Goal: Transaction & Acquisition: Purchase product/service

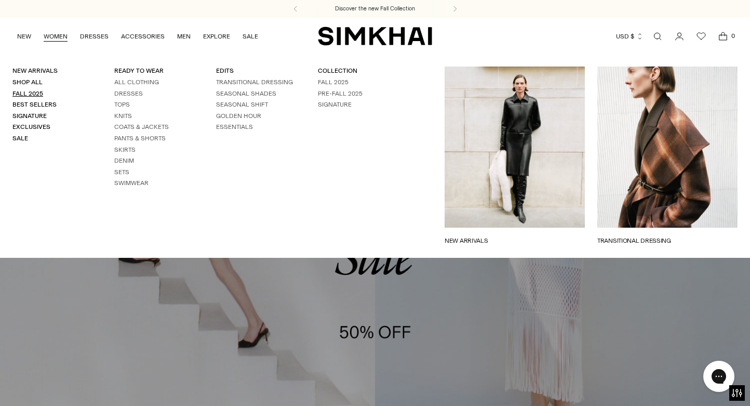
click at [28, 91] on link "Fall 2025" at bounding box center [27, 93] width 31 height 7
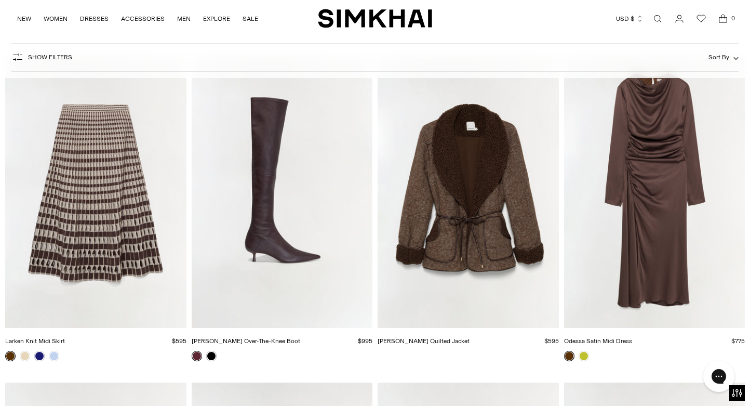
scroll to position [2360, 0]
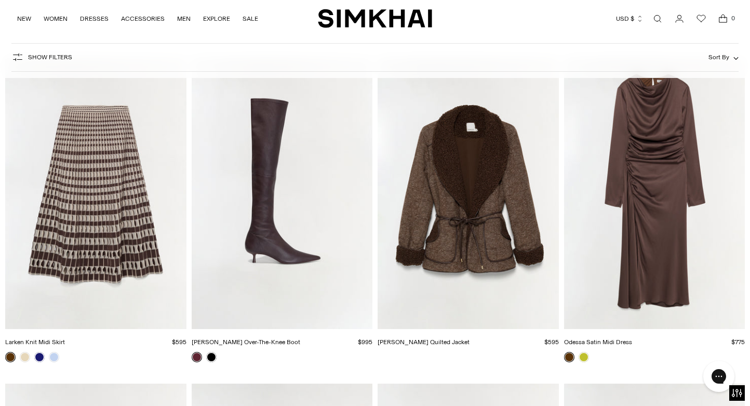
click at [408, 339] on link "[PERSON_NAME] Quilted Jacket" at bounding box center [424, 341] width 92 height 7
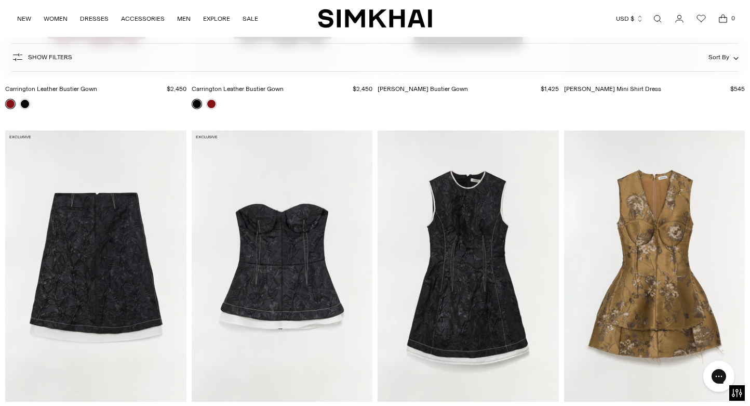
scroll to position [5606, 0]
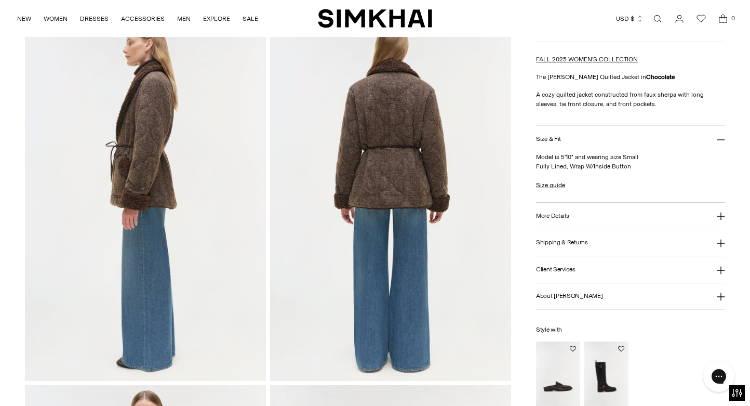
scroll to position [417, 0]
